Goal: Information Seeking & Learning: Learn about a topic

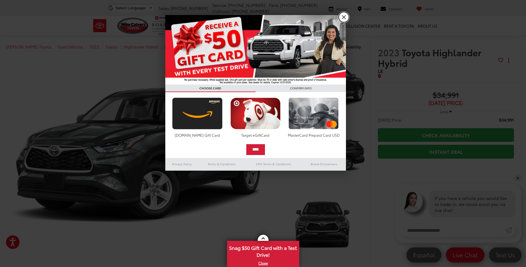
click at [346, 15] on link "X" at bounding box center [344, 17] width 10 height 10
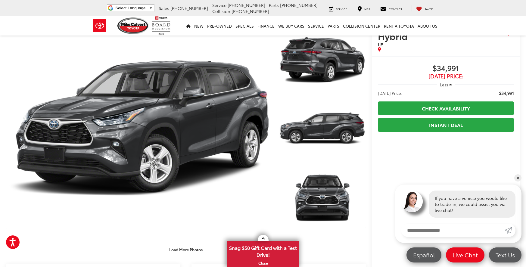
scroll to position [60, 0]
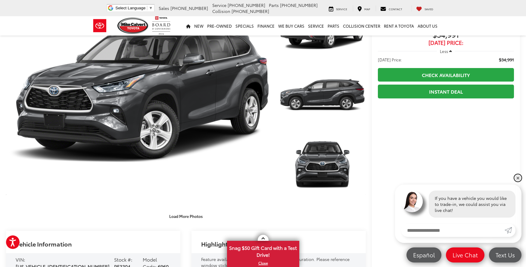
click at [517, 177] on link "✕" at bounding box center [517, 177] width 7 height 7
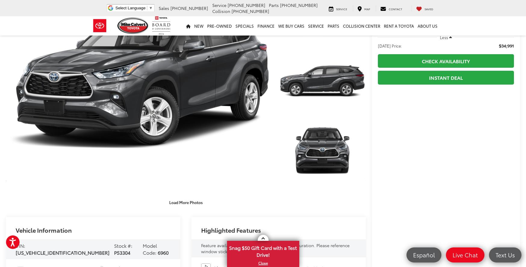
scroll to position [64, 0]
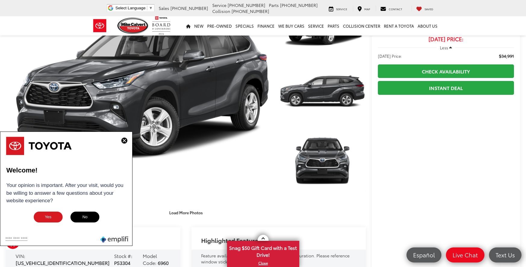
click at [122, 139] on img at bounding box center [124, 141] width 6 height 6
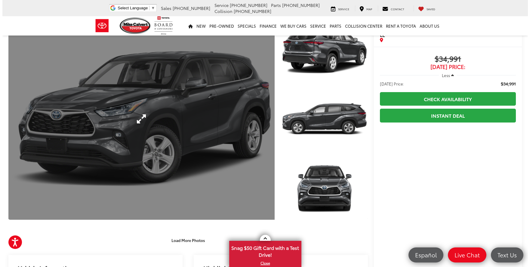
scroll to position [0, 0]
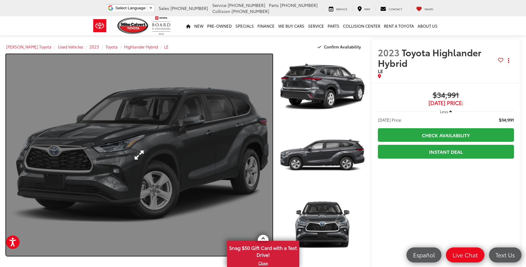
click at [174, 132] on link "Expand Photo 0" at bounding box center [139, 155] width 266 height 202
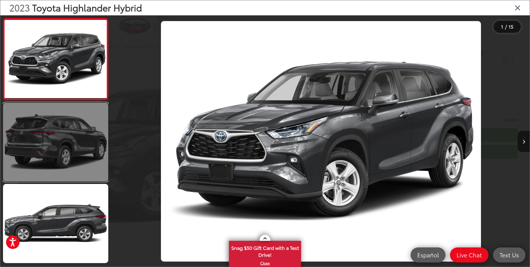
click at [75, 143] on link at bounding box center [55, 142] width 105 height 79
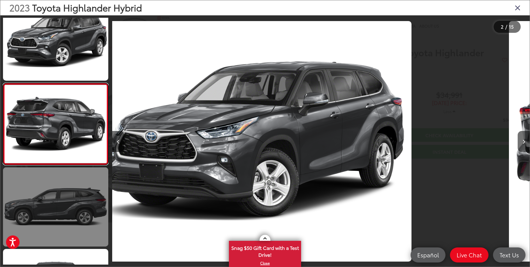
scroll to position [17, 0]
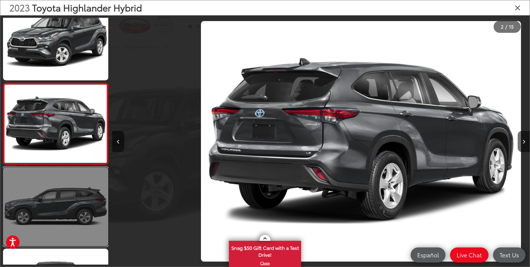
click at [59, 207] on link at bounding box center [55, 206] width 105 height 79
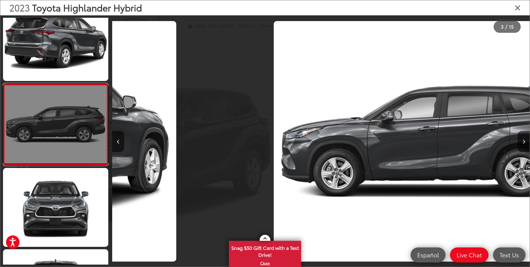
scroll to position [98, 0]
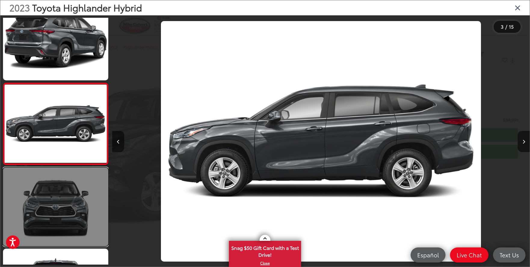
click at [59, 208] on link at bounding box center [55, 206] width 105 height 79
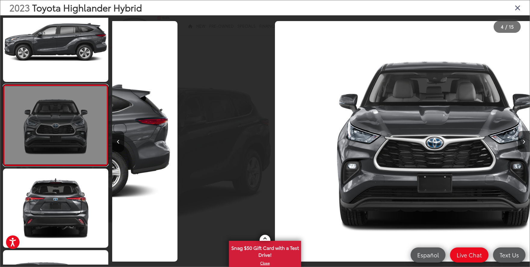
scroll to position [180, 0]
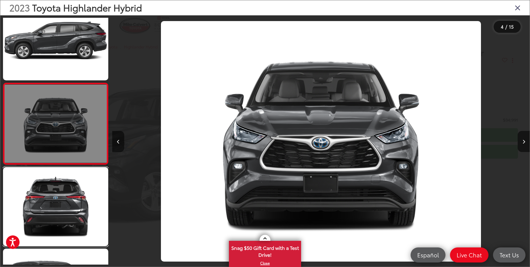
click at [59, 208] on link at bounding box center [55, 206] width 105 height 79
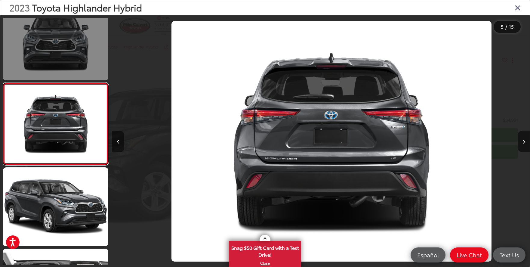
scroll to position [0, 1671]
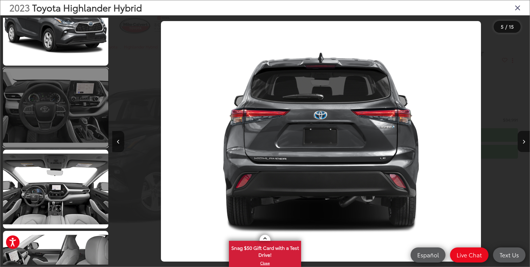
click at [86, 113] on link at bounding box center [55, 107] width 105 height 79
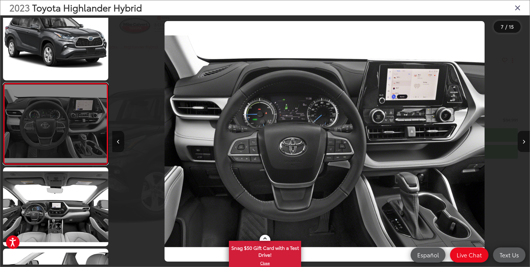
scroll to position [0, 0]
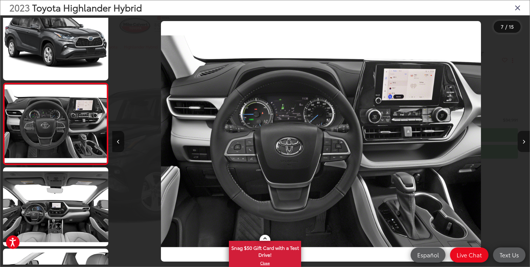
click at [519, 142] on button "Next image" at bounding box center [524, 141] width 12 height 21
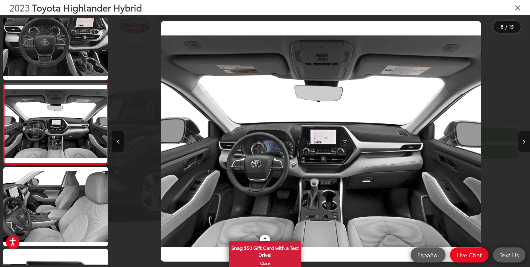
click at [519, 142] on button "Next image" at bounding box center [524, 141] width 12 height 21
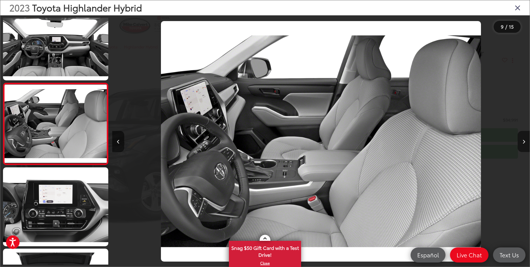
click at [519, 142] on button "Next image" at bounding box center [524, 141] width 12 height 21
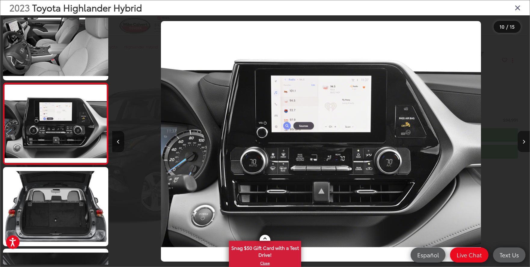
click at [519, 142] on button "Next image" at bounding box center [524, 141] width 12 height 21
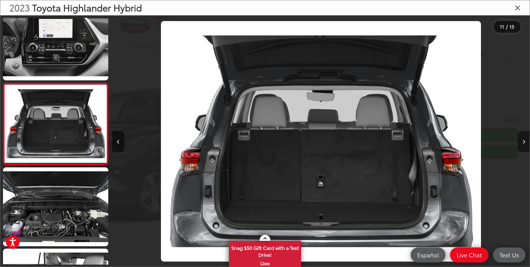
click at [519, 142] on button "Next image" at bounding box center [524, 141] width 12 height 21
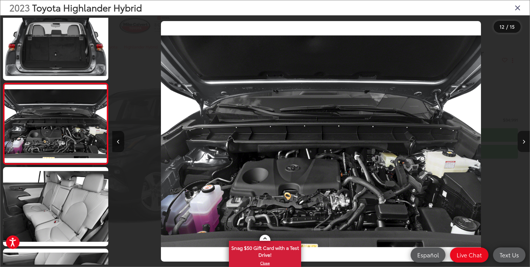
click at [519, 142] on button "Next image" at bounding box center [524, 141] width 12 height 21
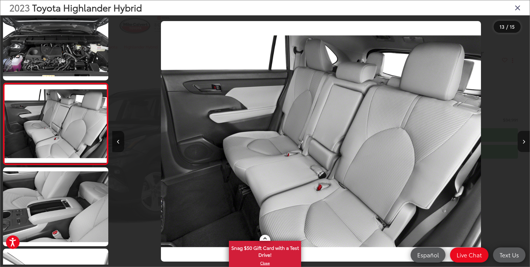
click at [519, 142] on button "Next image" at bounding box center [524, 141] width 12 height 21
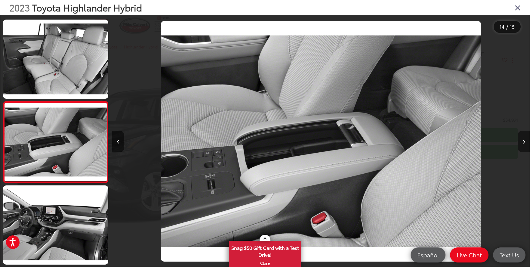
click at [519, 142] on button "Next image" at bounding box center [524, 141] width 12 height 21
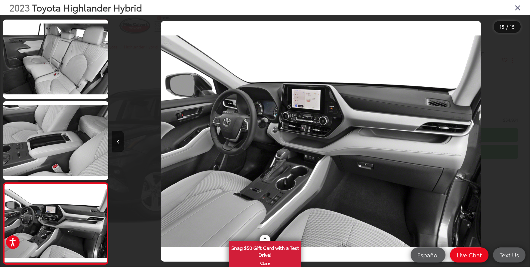
click at [519, 142] on div at bounding box center [478, 141] width 104 height 252
click at [518, 8] on icon "Close gallery" at bounding box center [518, 8] width 6 height 8
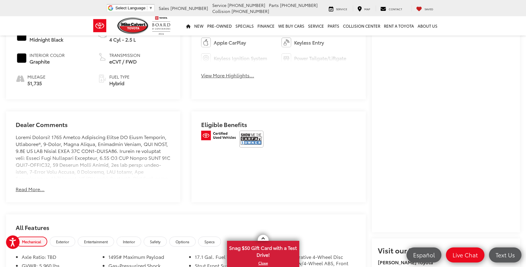
click at [25, 187] on button "Read More..." at bounding box center [30, 189] width 29 height 7
